Goal: Find specific page/section: Find specific page/section

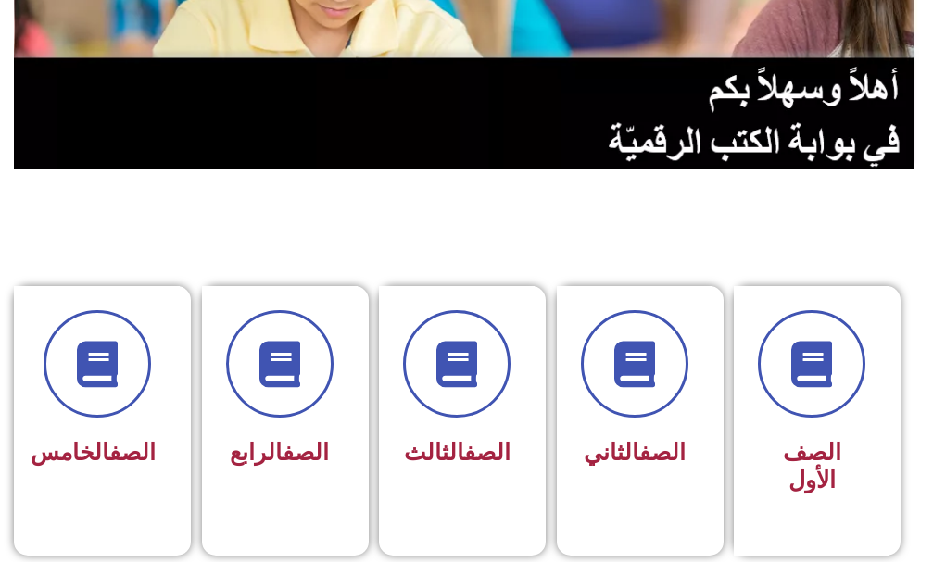
scroll to position [371, 0]
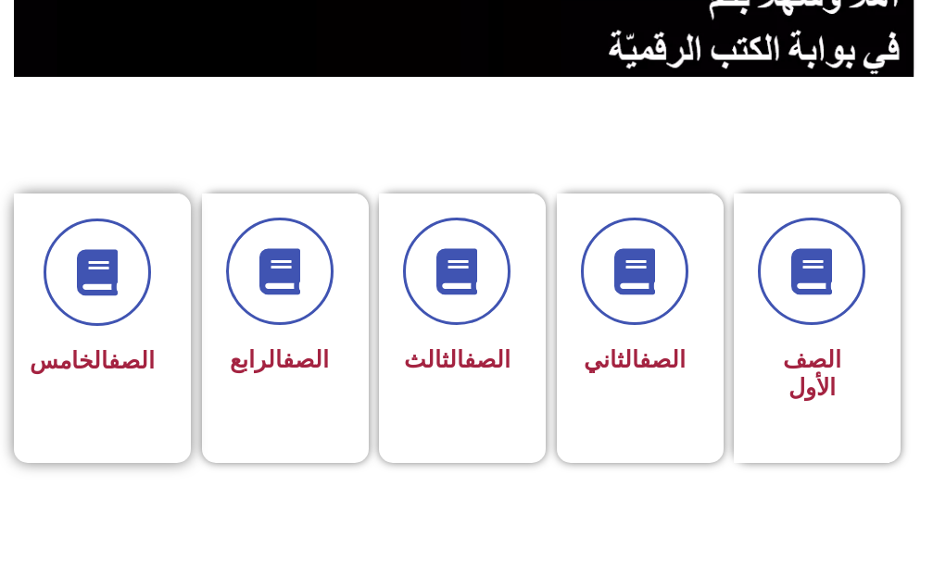
click at [103, 374] on span "الصف الخامس" at bounding box center [92, 361] width 125 height 27
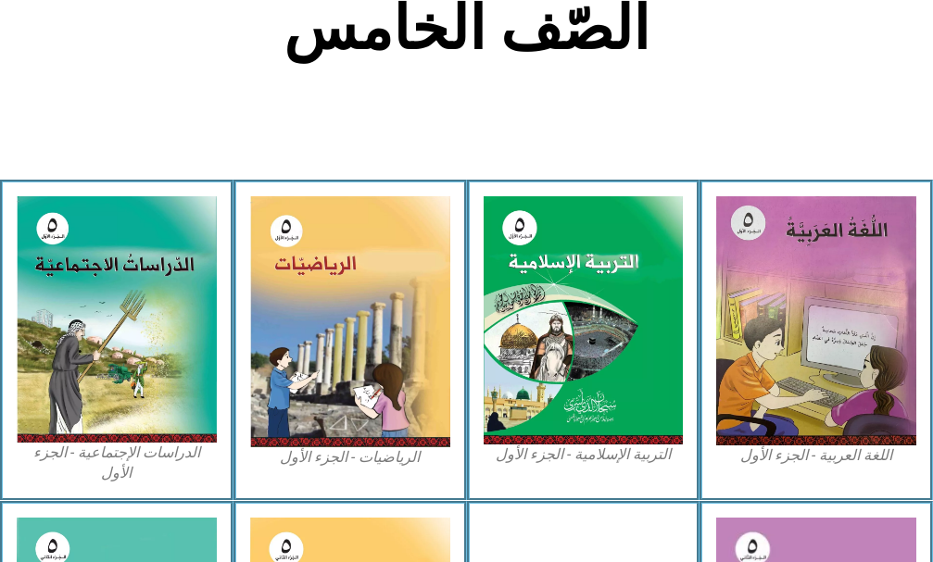
scroll to position [463, 0]
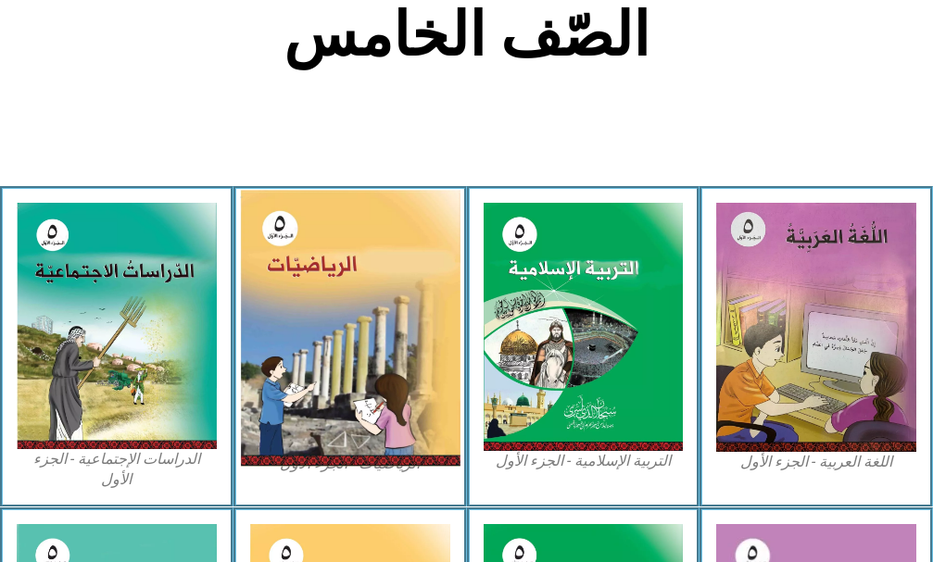
click at [282, 335] on img at bounding box center [350, 328] width 220 height 277
